Goal: Task Accomplishment & Management: Complete application form

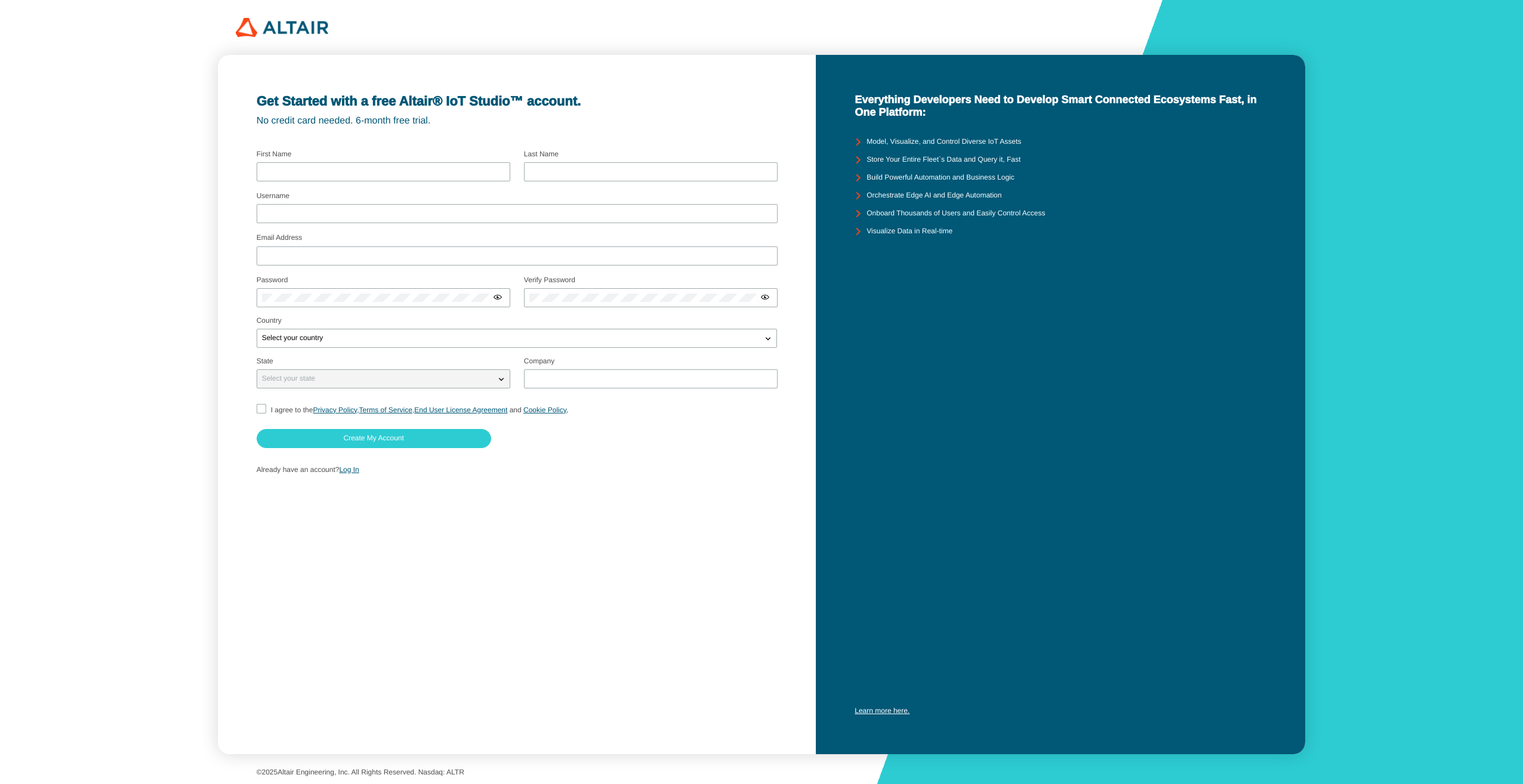
click at [855, 139] on iron-icon at bounding box center [857, 142] width 18 height 18
click at [858, 152] on iron-icon at bounding box center [857, 159] width 18 height 18
click at [858, 162] on iron-icon at bounding box center [857, 159] width 18 height 18
click at [1096, 144] on div "Model, Visualize, and Control Diverse IoT Assets" at bounding box center [1061, 142] width 412 height 18
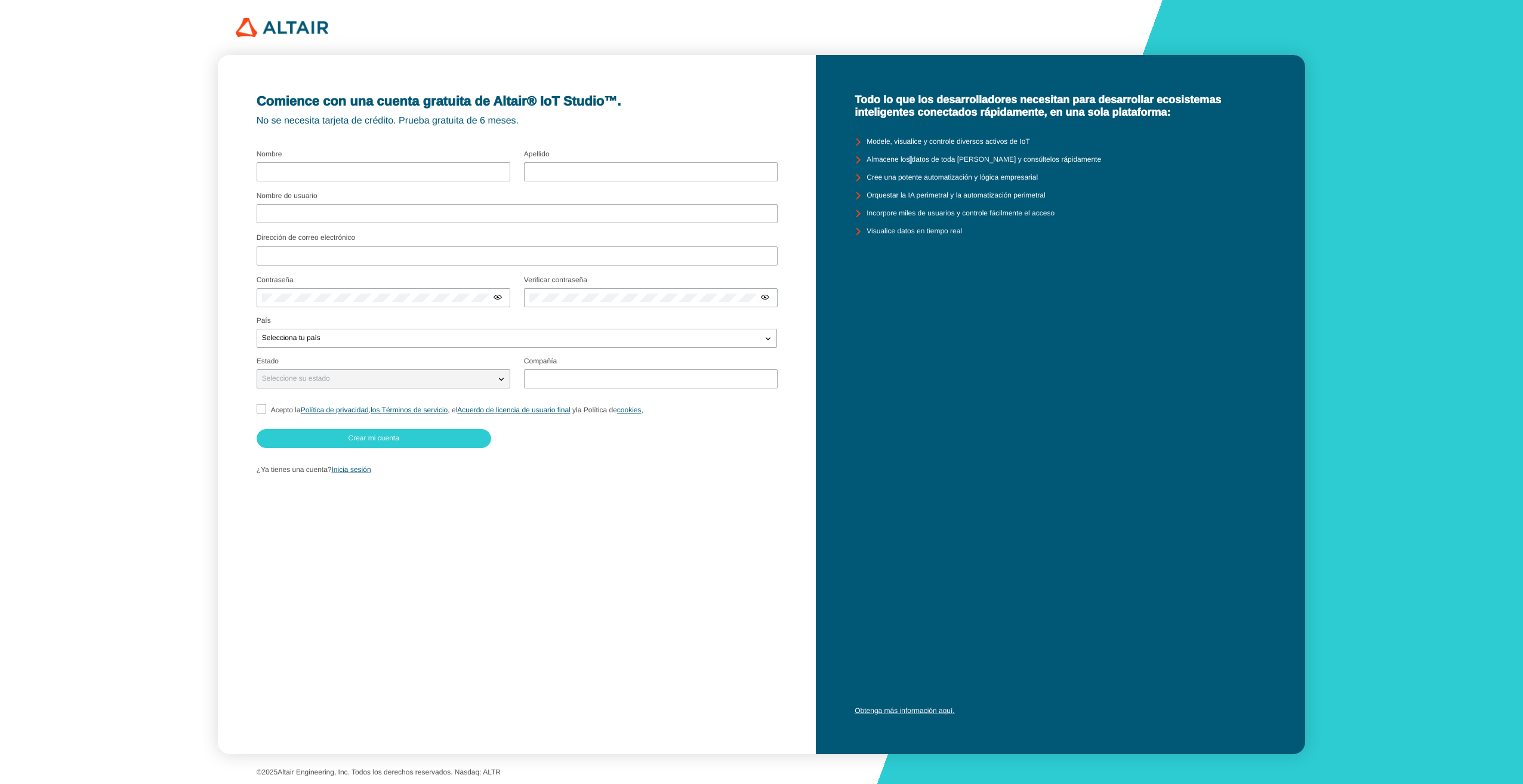
click at [910, 167] on div "Almacene los datos de toda su flota y consúltelos rápidamente" at bounding box center [1061, 159] width 412 height 18
click at [862, 151] on iron-icon at bounding box center [857, 142] width 18 height 18
click at [855, 151] on iron-icon at bounding box center [857, 142] width 18 height 18
click at [857, 169] on iron-icon at bounding box center [857, 159] width 18 height 18
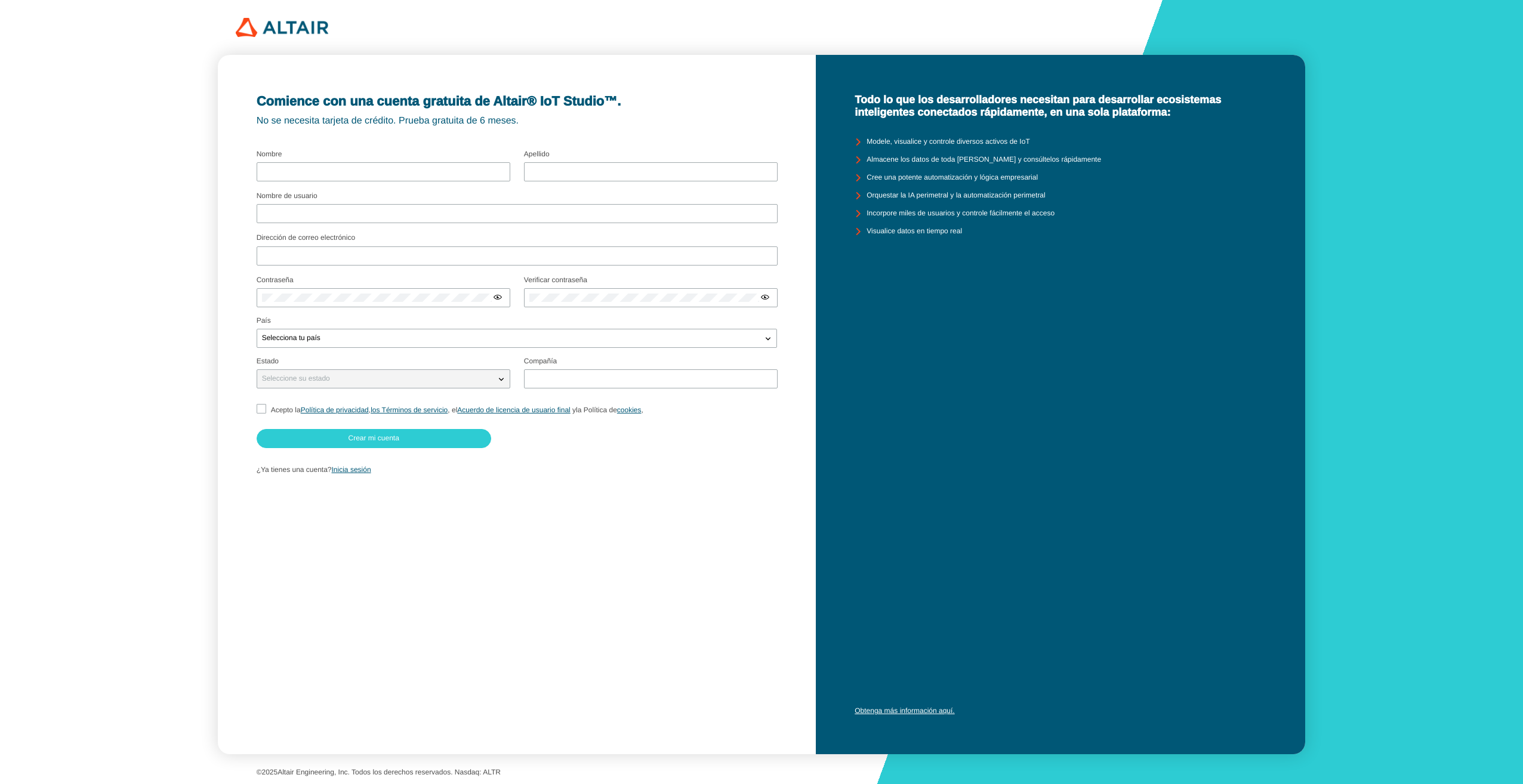
click at [0, 0] on slot "Cree una potente automatización y lógica empresarial" at bounding box center [0, 0] width 0 height 0
click at [857, 187] on iron-icon at bounding box center [857, 177] width 18 height 18
click at [858, 204] on iron-icon at bounding box center [857, 195] width 18 height 18
click at [865, 222] on iron-icon at bounding box center [857, 213] width 18 height 18
click at [865, 239] on iron-icon at bounding box center [857, 231] width 18 height 18
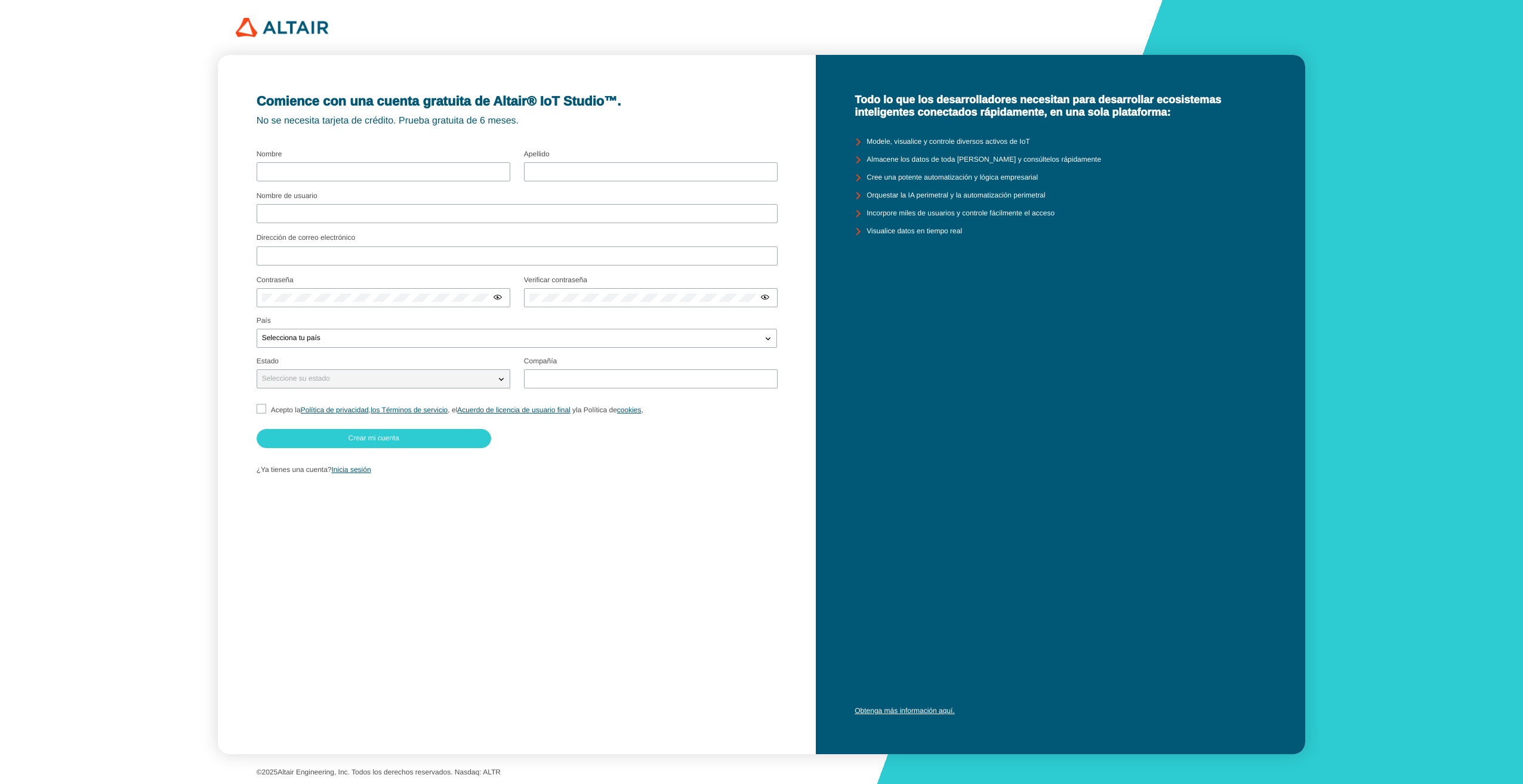
click at [866, 240] on iron-icon at bounding box center [857, 231] width 18 height 18
drag, startPoint x: 943, startPoint y: 264, endPoint x: 938, endPoint y: 262, distance: 5.4
click at [944, 264] on div "Todo lo que los desarrolladores necesitan para desarrollar ecosistemas intelige…" at bounding box center [1060, 405] width 490 height 699
